Goal: Task Accomplishment & Management: Complete application form

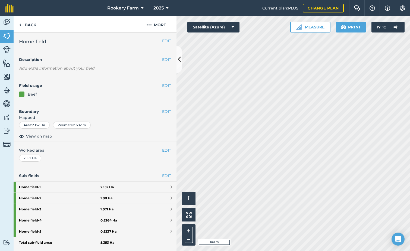
scroll to position [95, 0]
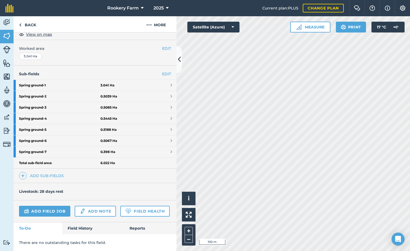
scroll to position [117, 0]
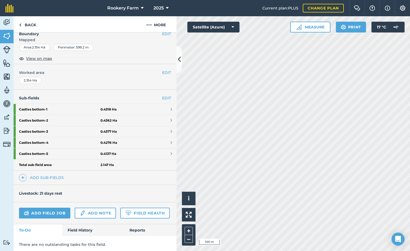
scroll to position [95, 0]
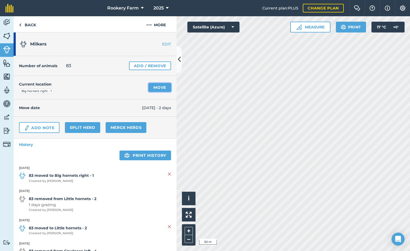
click at [153, 86] on link "Move" at bounding box center [159, 87] width 23 height 9
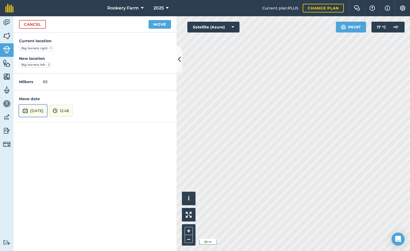
click at [46, 108] on button "[DATE]" at bounding box center [33, 111] width 28 height 12
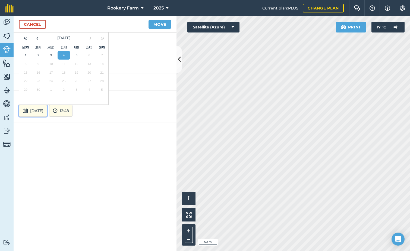
click at [47, 109] on button "[DATE]" at bounding box center [33, 111] width 28 height 12
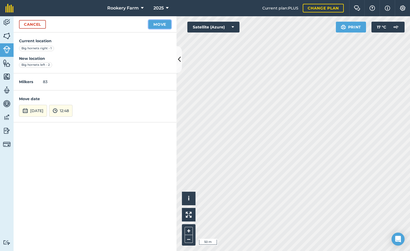
click at [155, 25] on button "Move" at bounding box center [159, 24] width 23 height 9
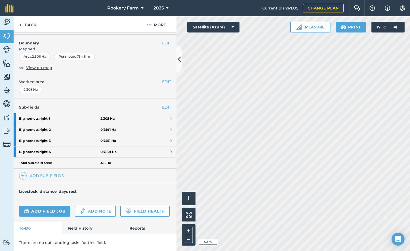
scroll to position [81, 0]
click at [40, 206] on link "Add field job" at bounding box center [44, 211] width 51 height 11
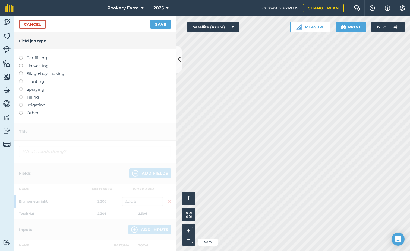
click at [21, 64] on label at bounding box center [23, 64] width 8 height 0
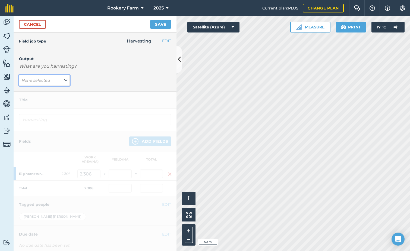
click at [65, 79] on icon at bounding box center [65, 81] width 3 height 6
click at [56, 89] on button "kg/dm/ha ( kg )" at bounding box center [44, 91] width 51 height 10
type input "Harvesting kg/dm/ha"
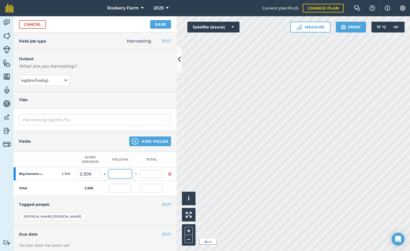
click at [119, 172] on input "text" at bounding box center [120, 174] width 23 height 9
type input "1,099"
type input "2,534.294"
type input "1,099"
type input "2,534.294"
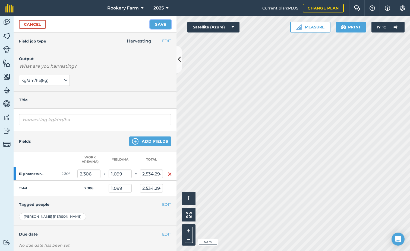
click at [161, 25] on button "Save" at bounding box center [160, 24] width 21 height 9
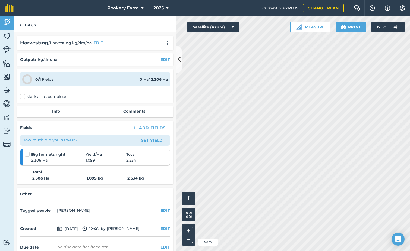
click at [26, 97] on label "Mark all as complete" at bounding box center [43, 97] width 46 height 6
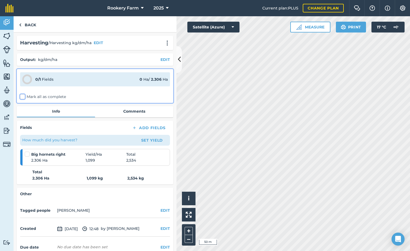
click at [24, 97] on input "Mark all as complete" at bounding box center [22, 96] width 4 height 4
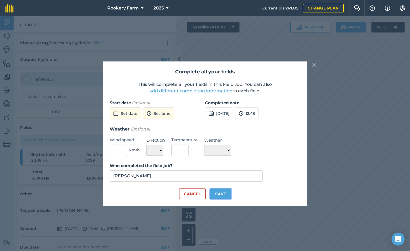
click at [221, 192] on button "Save" at bounding box center [220, 194] width 21 height 11
checkbox input "true"
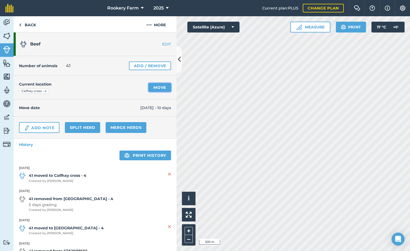
click at [156, 87] on link "Move" at bounding box center [159, 87] width 23 height 9
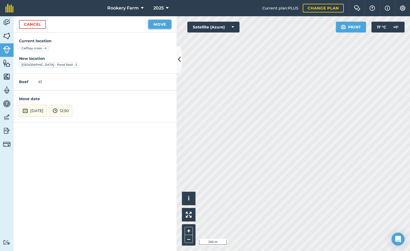
click at [159, 26] on button "Move" at bounding box center [159, 24] width 23 height 9
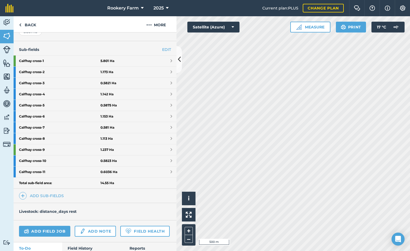
scroll to position [136, 0]
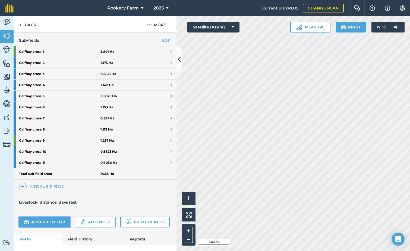
click at [54, 222] on link "Add field job" at bounding box center [44, 222] width 51 height 11
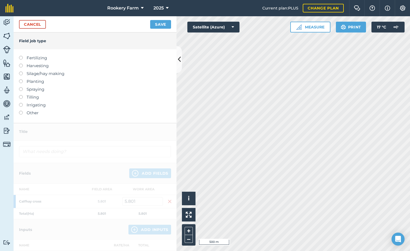
click at [20, 64] on label at bounding box center [23, 64] width 8 height 0
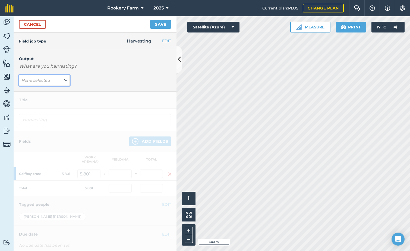
click at [61, 79] on button "None selected" at bounding box center [44, 80] width 51 height 11
click at [52, 90] on button "kg/dm/ha ( kg )" at bounding box center [44, 91] width 51 height 10
type input "Harvesting kg/dm/ha"
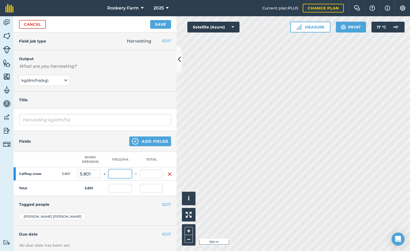
click at [128, 173] on input "text" at bounding box center [120, 174] width 23 height 9
type input "1,037"
type input "6,015.637"
type input "1,037"
type input "6,015.637"
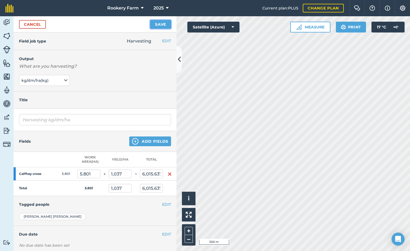
click at [161, 25] on button "Save" at bounding box center [160, 24] width 21 height 9
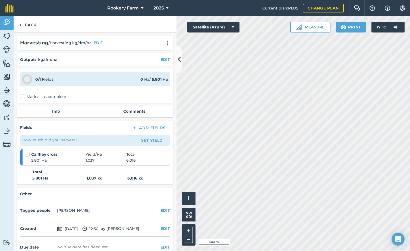
click at [25, 97] on label "Mark all as complete" at bounding box center [43, 97] width 46 height 6
click at [24, 97] on input "Mark all as complete" at bounding box center [22, 96] width 4 height 4
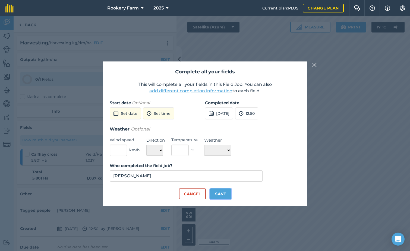
click at [217, 193] on button "Save" at bounding box center [220, 194] width 21 height 11
checkbox input "true"
